Goal: Task Accomplishment & Management: Use online tool/utility

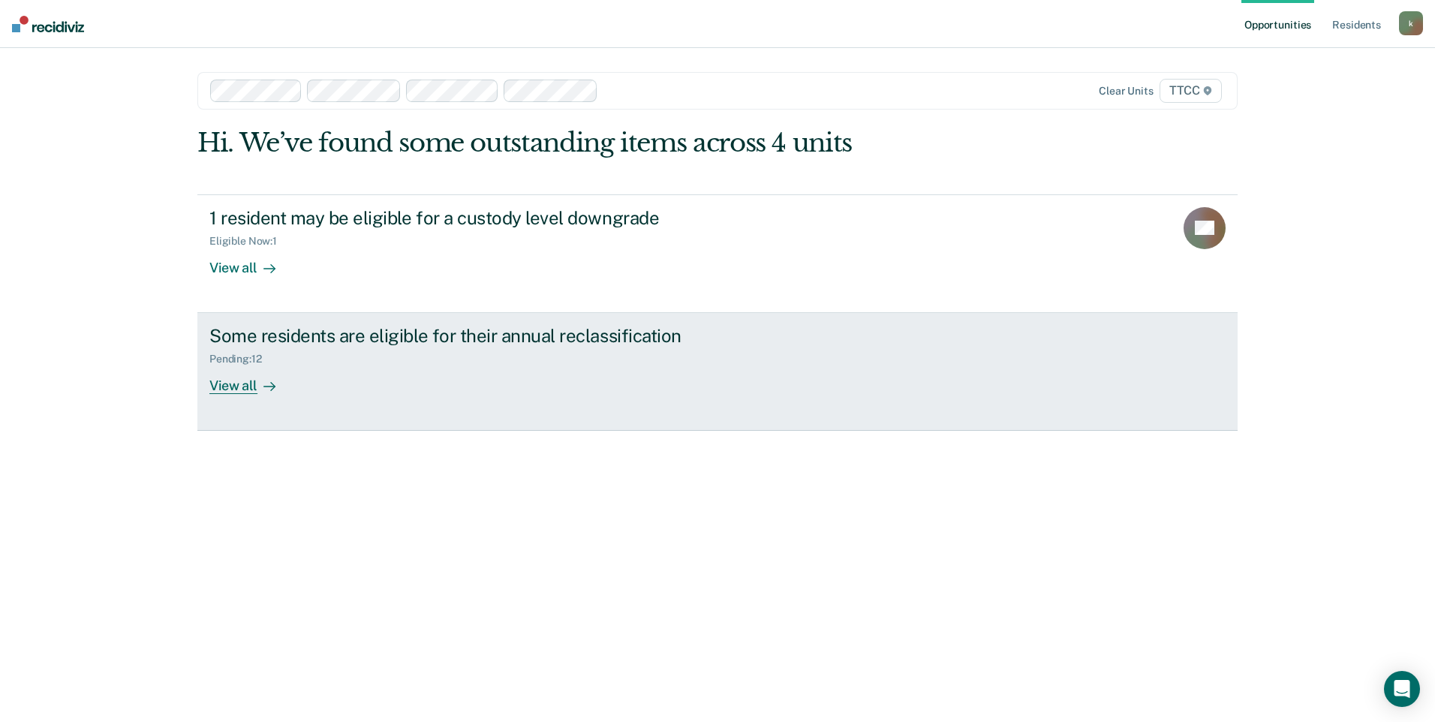
click at [243, 392] on div "View all" at bounding box center [251, 379] width 84 height 29
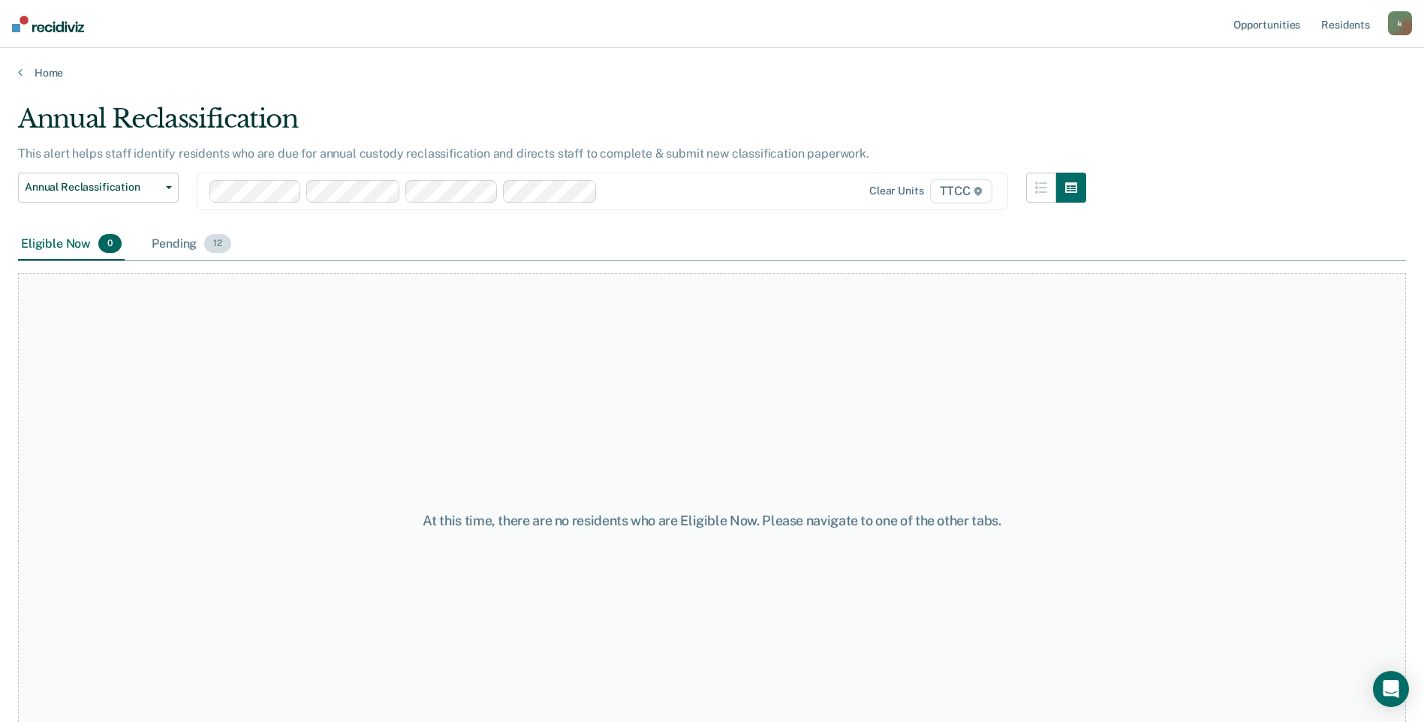
click at [188, 241] on div "Pending 12" at bounding box center [192, 244] width 86 height 33
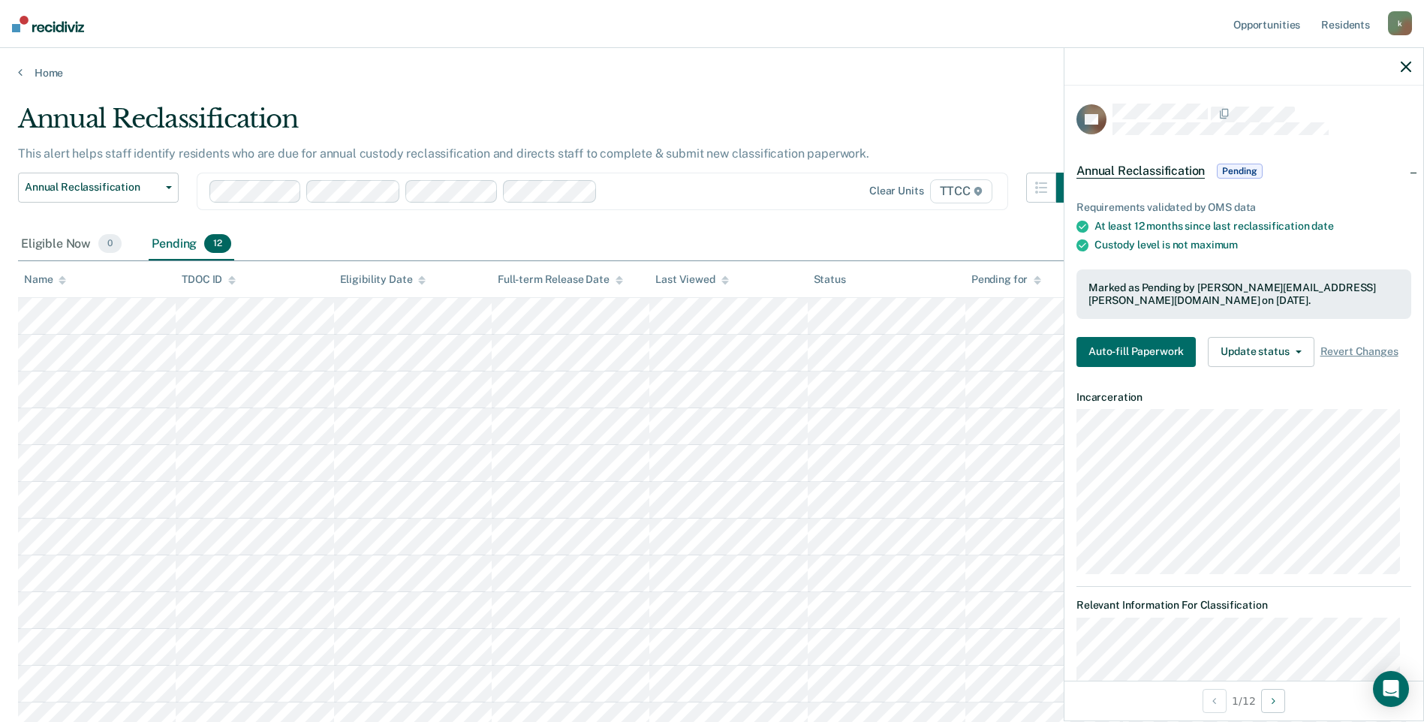
click at [1400, 67] on div at bounding box center [1243, 67] width 359 height 38
click at [1402, 69] on icon "button" at bounding box center [1405, 67] width 11 height 11
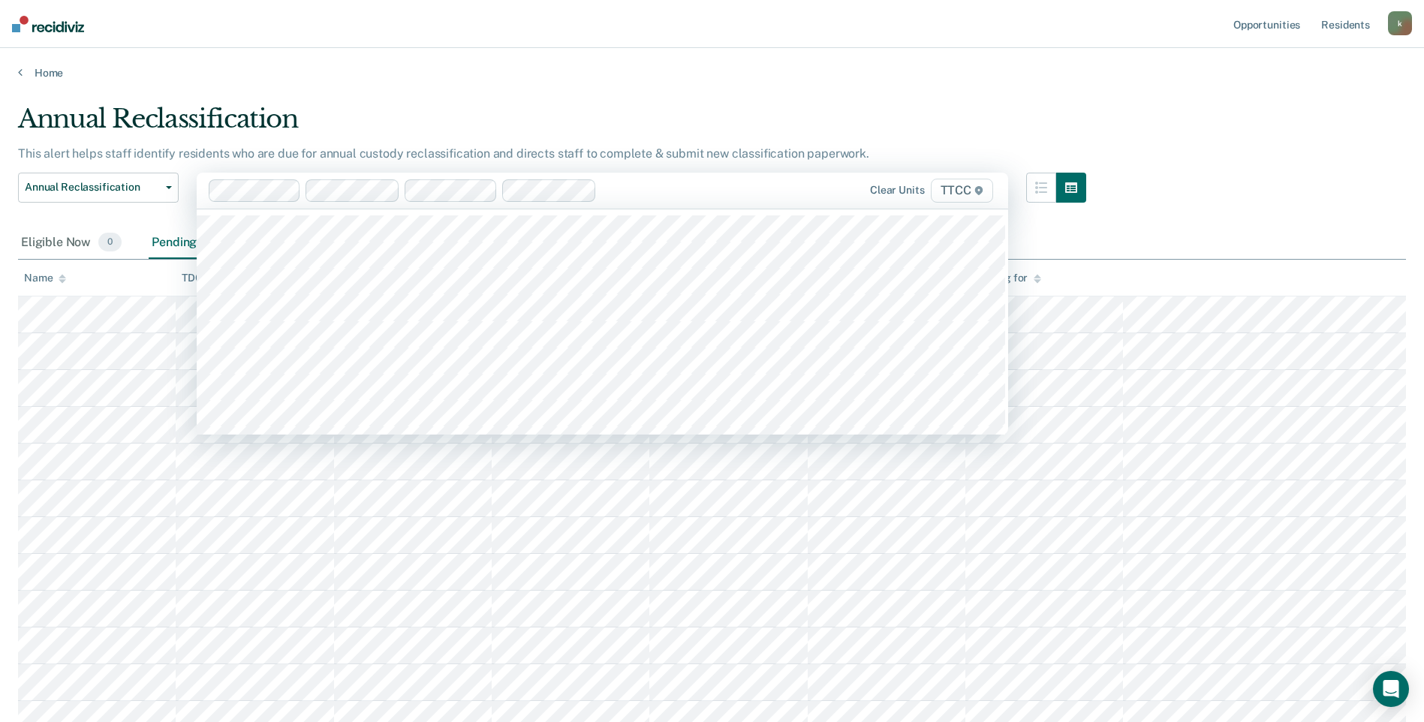
click at [637, 131] on div "Annual Reclassification" at bounding box center [552, 125] width 1068 height 43
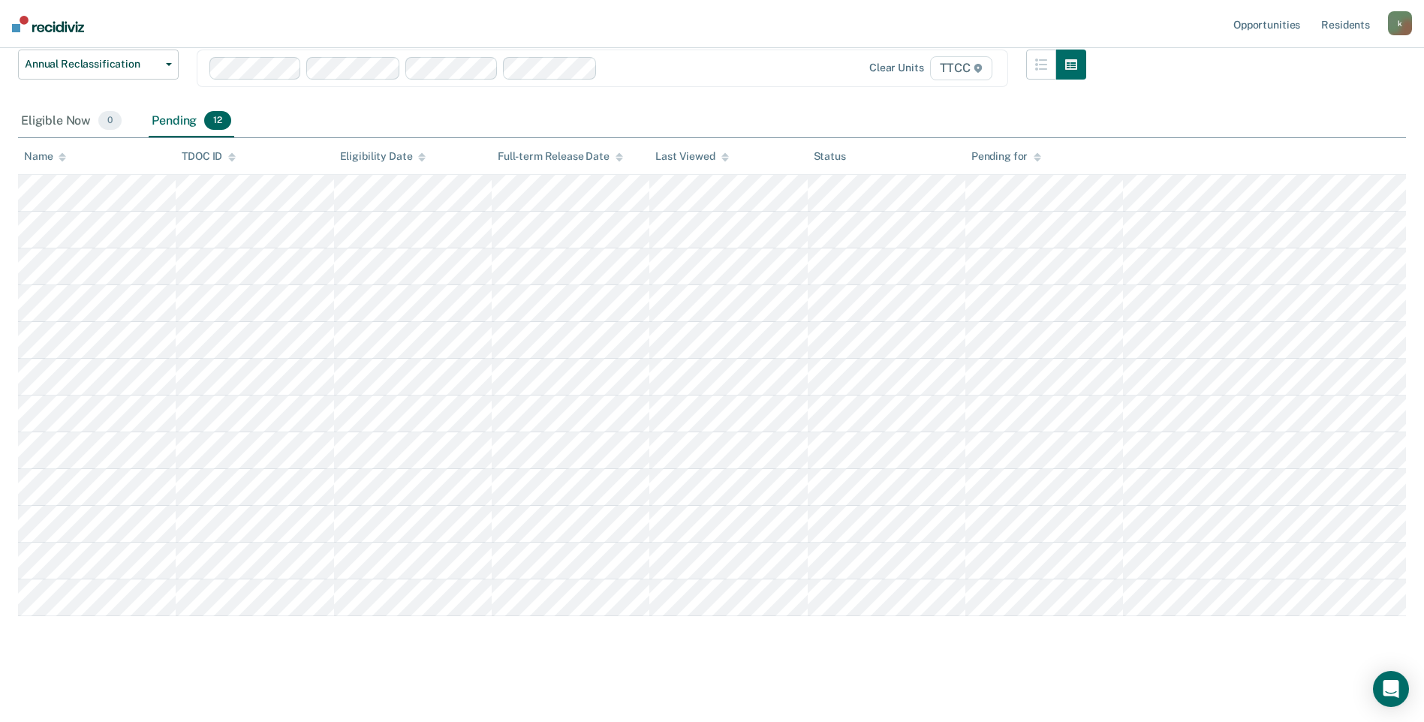
scroll to position [125, 0]
click at [164, 58] on button "Annual Reclassification" at bounding box center [98, 62] width 161 height 30
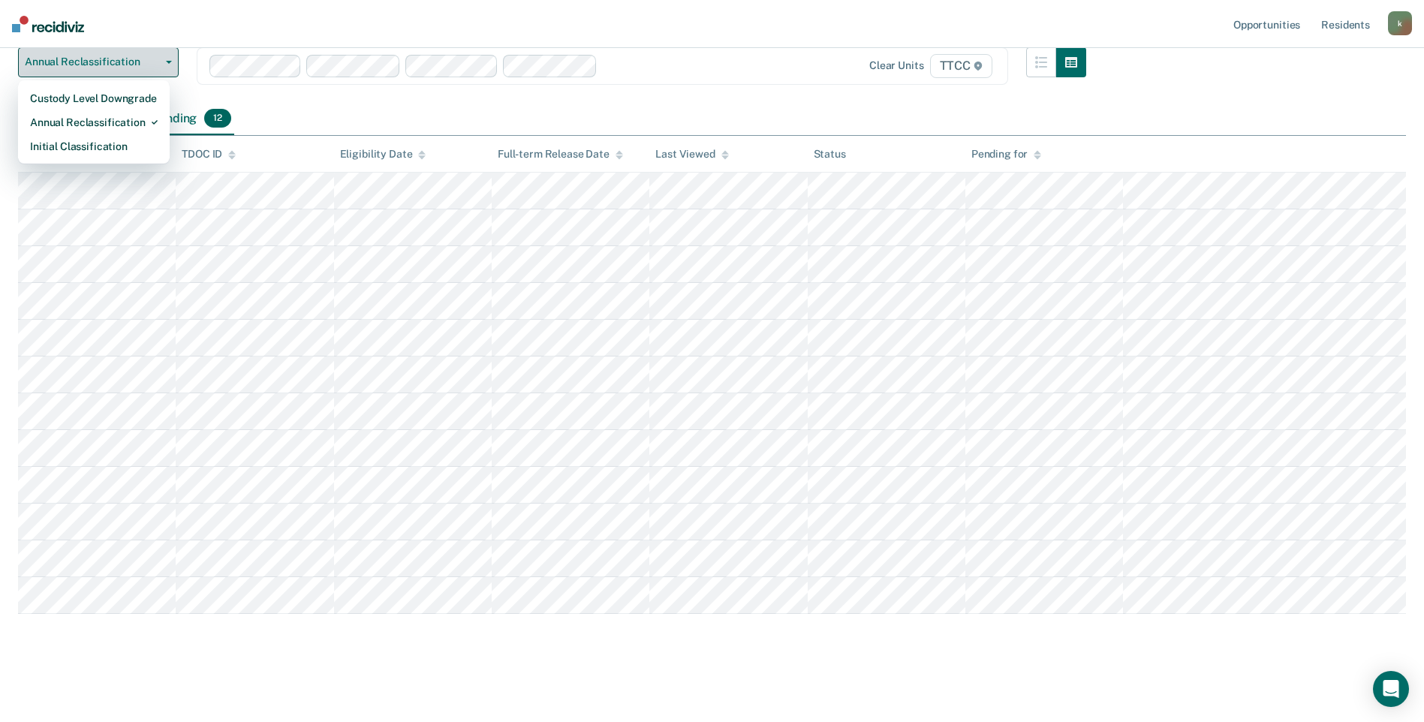
click at [164, 58] on button "Annual Reclassification" at bounding box center [98, 62] width 161 height 30
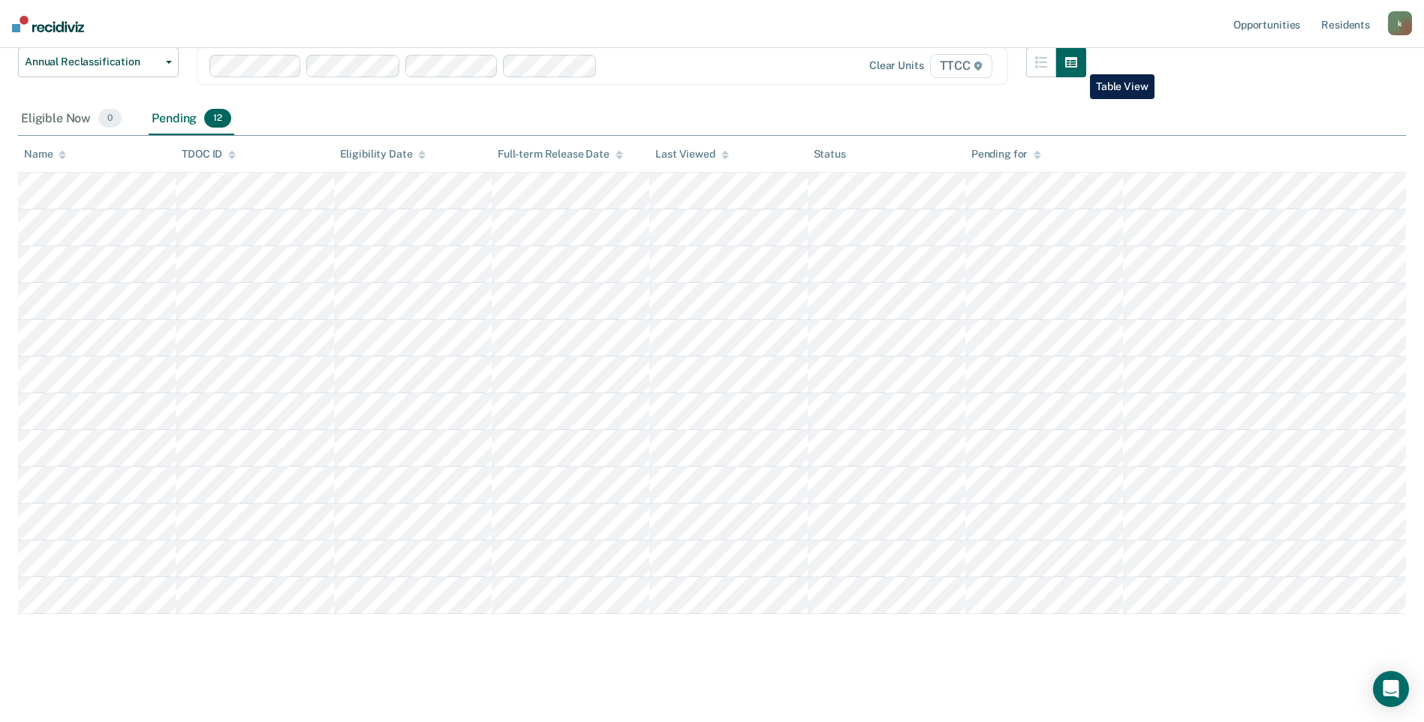
click at [1077, 63] on icon "button" at bounding box center [1071, 62] width 12 height 11
click at [1042, 60] on button "button" at bounding box center [1041, 62] width 30 height 30
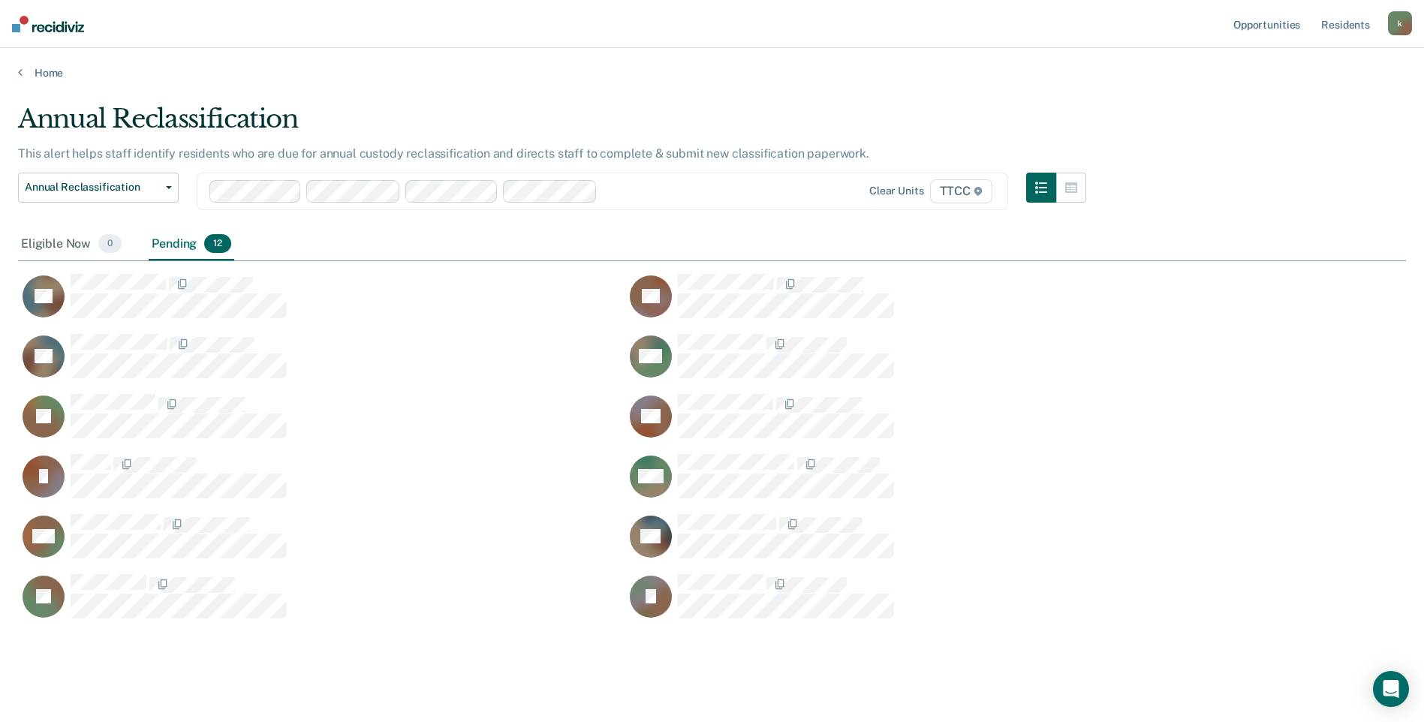
scroll to position [515, 1376]
click at [1068, 182] on button "button" at bounding box center [1071, 188] width 30 height 30
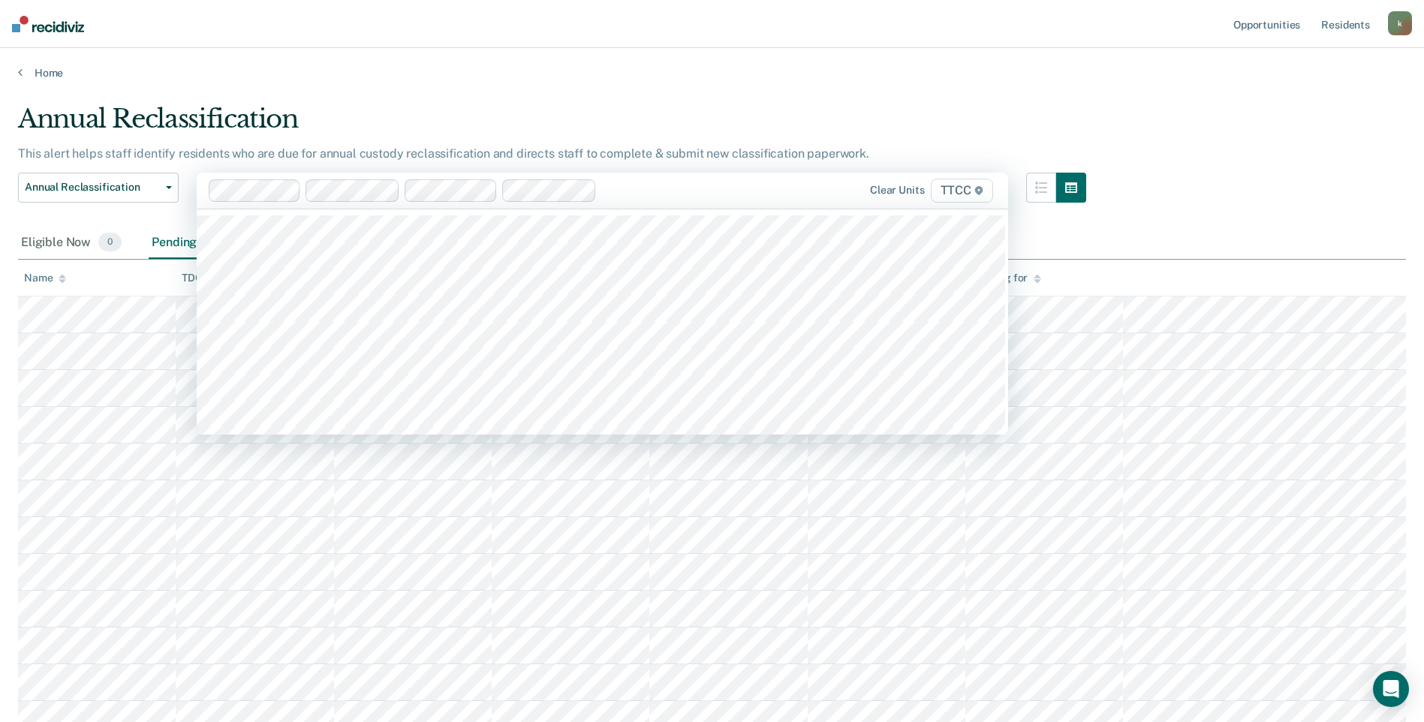
click at [974, 189] on span "TTCC" at bounding box center [962, 191] width 62 height 24
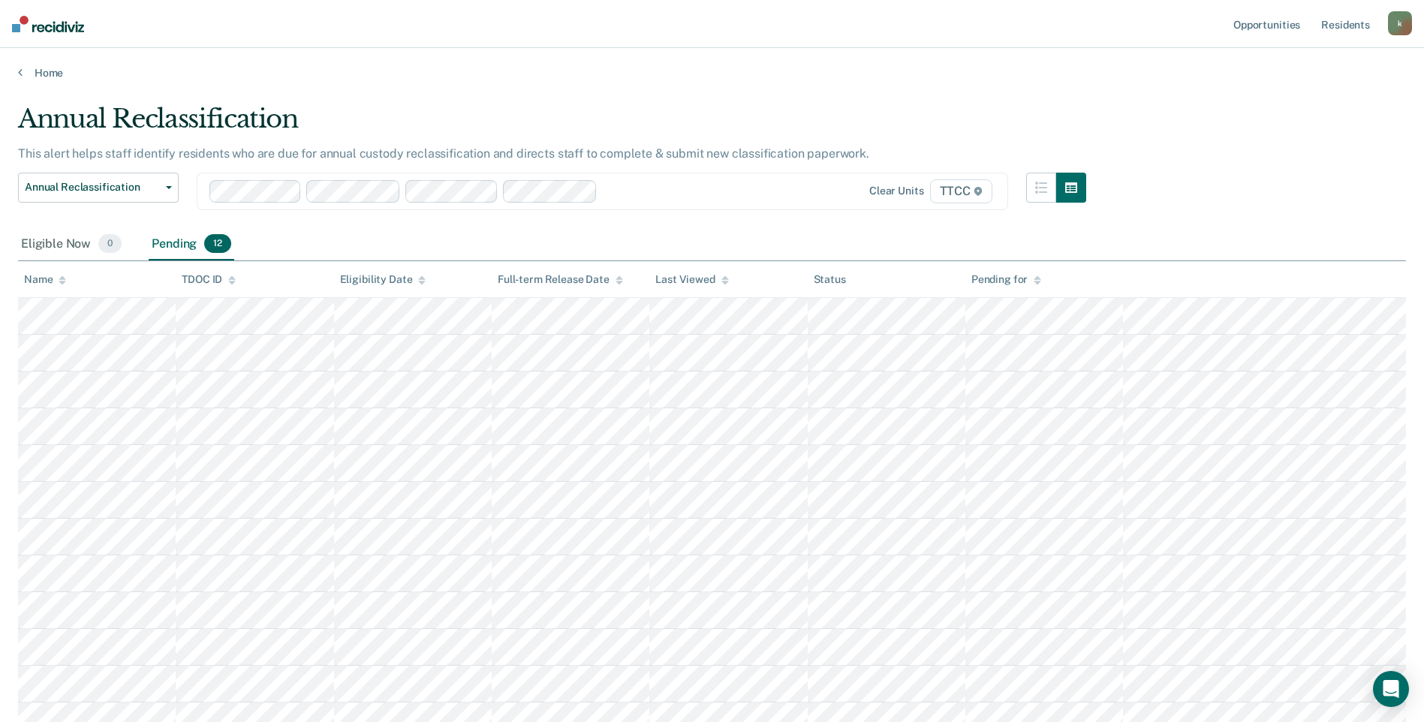
click at [975, 189] on span "TTCC" at bounding box center [961, 191] width 62 height 24
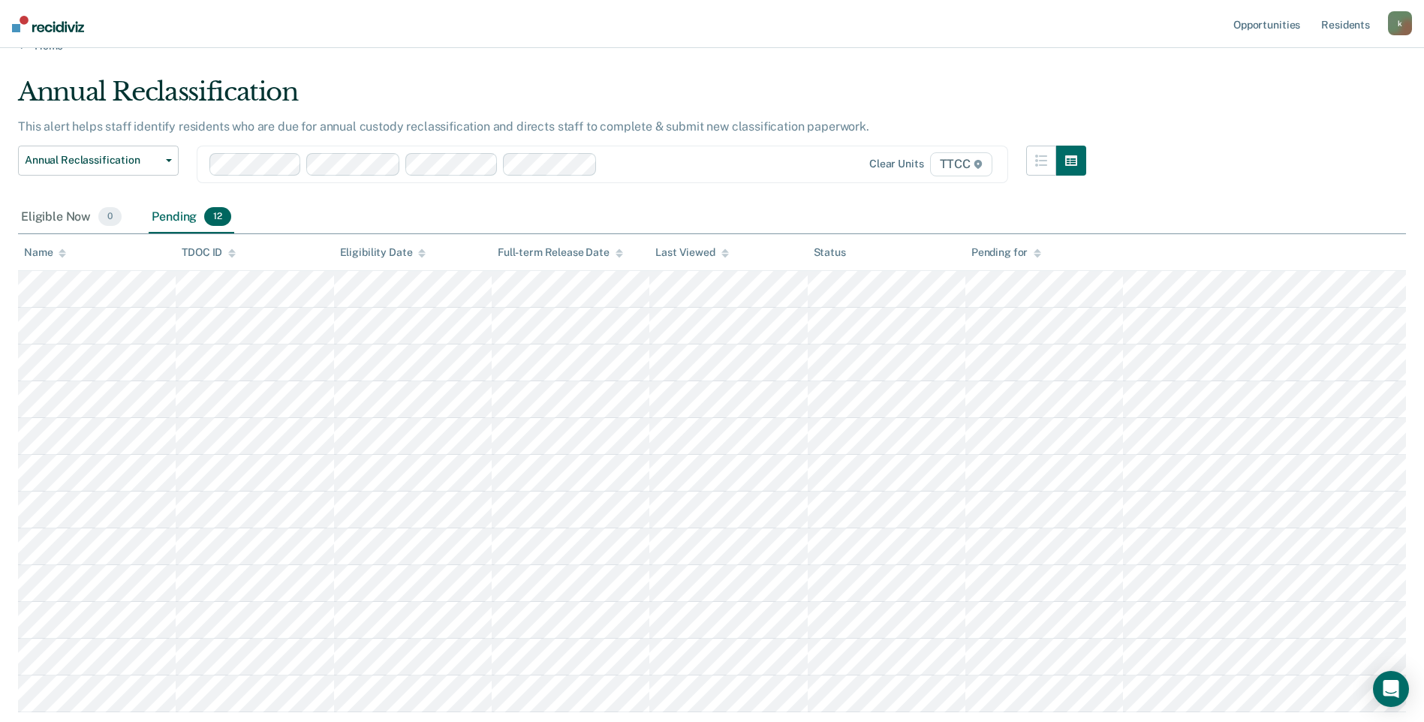
scroll to position [0, 0]
